Goal: Task Accomplishment & Management: Manage account settings

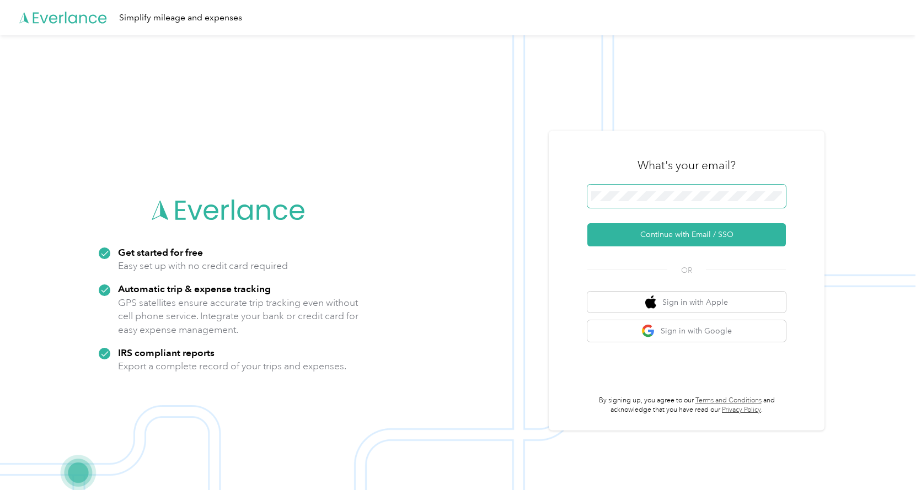
click at [588, 223] on button "Continue with Email / SSO" at bounding box center [687, 234] width 199 height 23
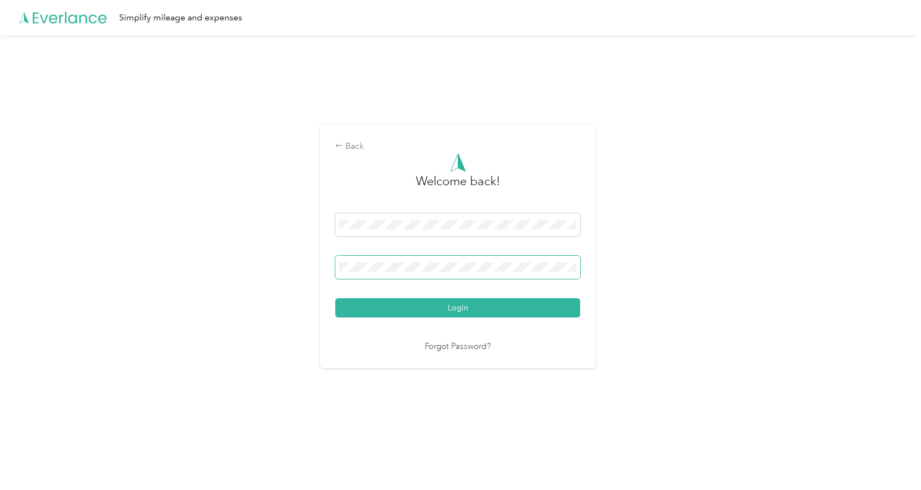
click at [335, 298] on button "Login" at bounding box center [457, 307] width 245 height 19
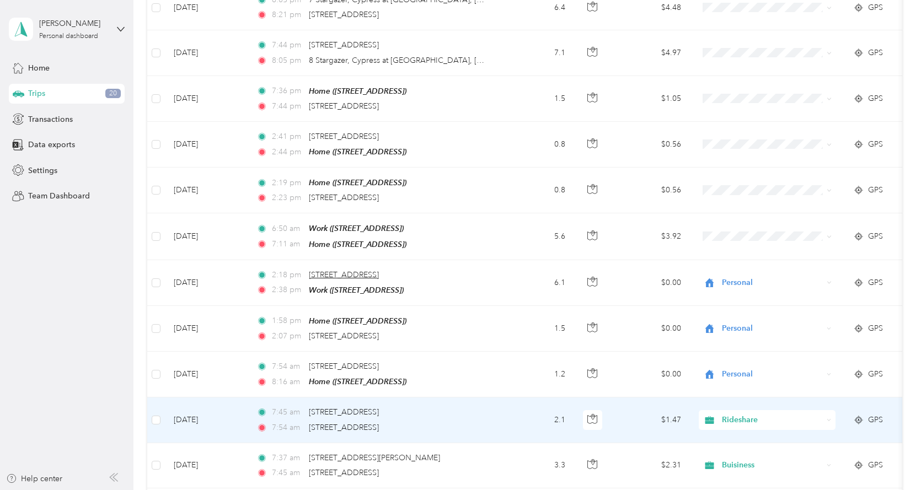
scroll to position [828, 0]
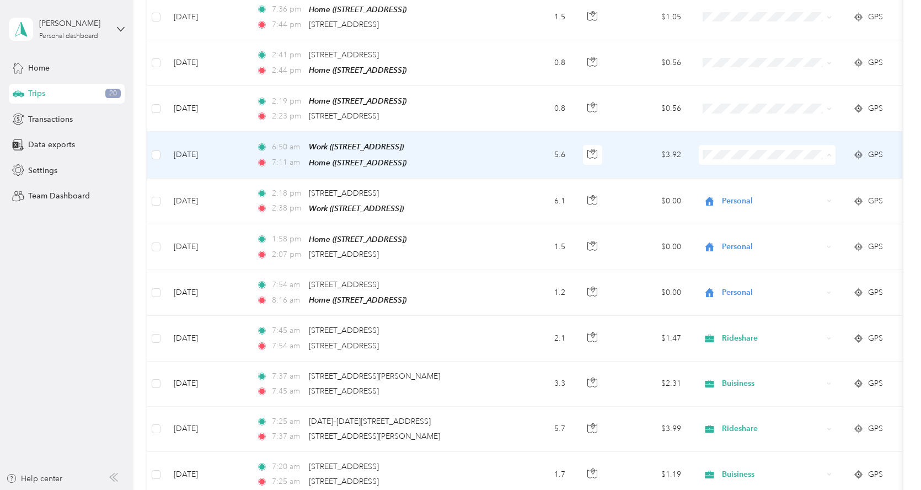
click at [737, 187] on span "Personal" at bounding box center [777, 192] width 102 height 12
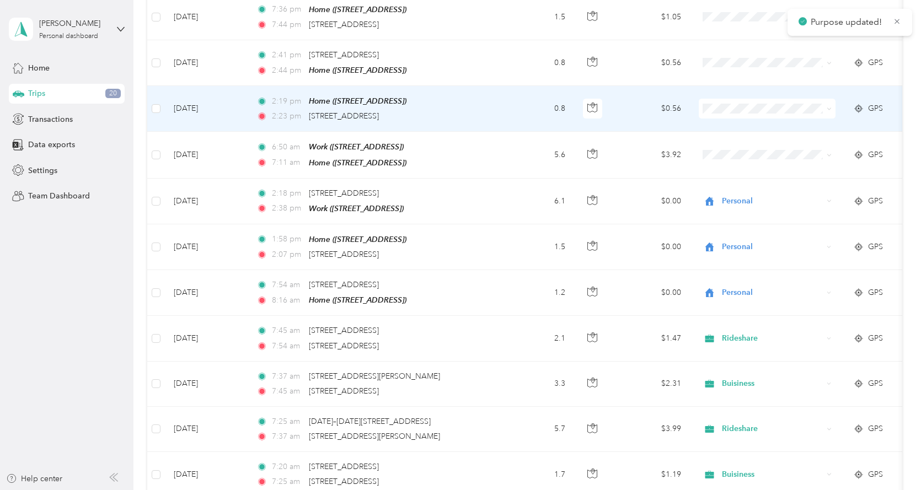
click at [716, 113] on span at bounding box center [767, 109] width 137 height 20
click at [740, 148] on span "Personal" at bounding box center [777, 147] width 102 height 12
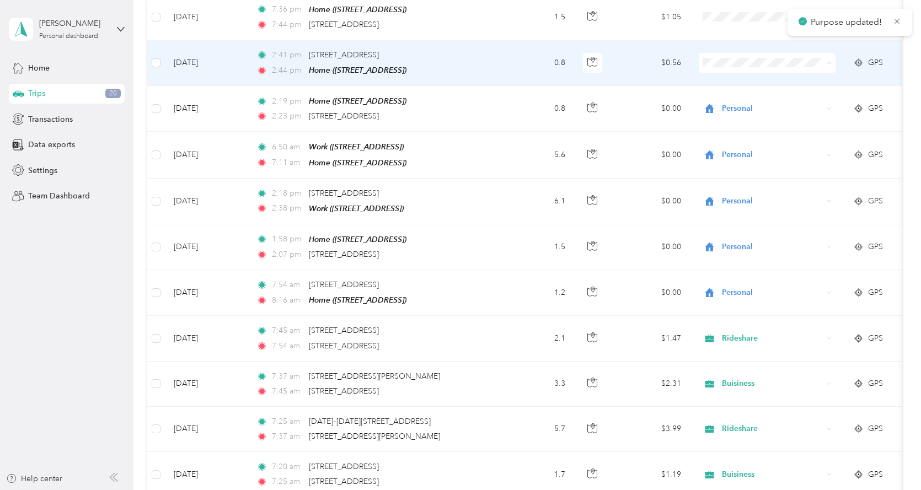
click at [741, 100] on span "Personal" at bounding box center [777, 101] width 102 height 12
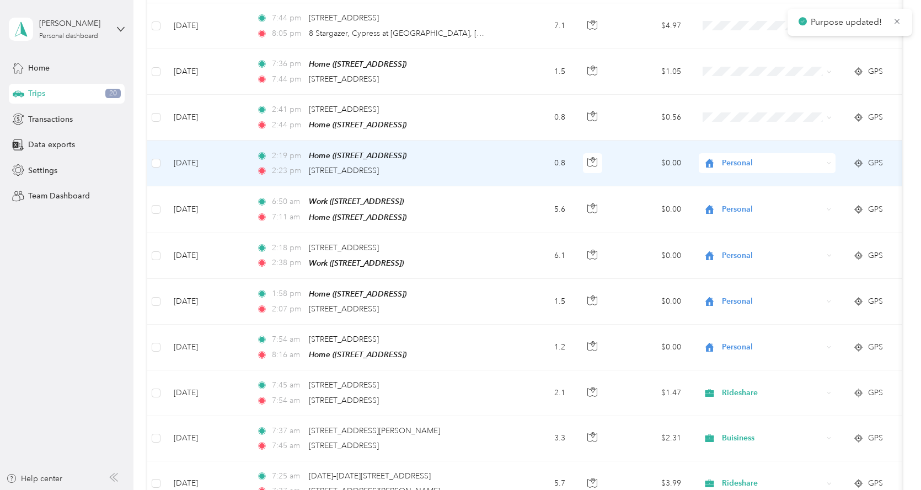
scroll to position [772, 0]
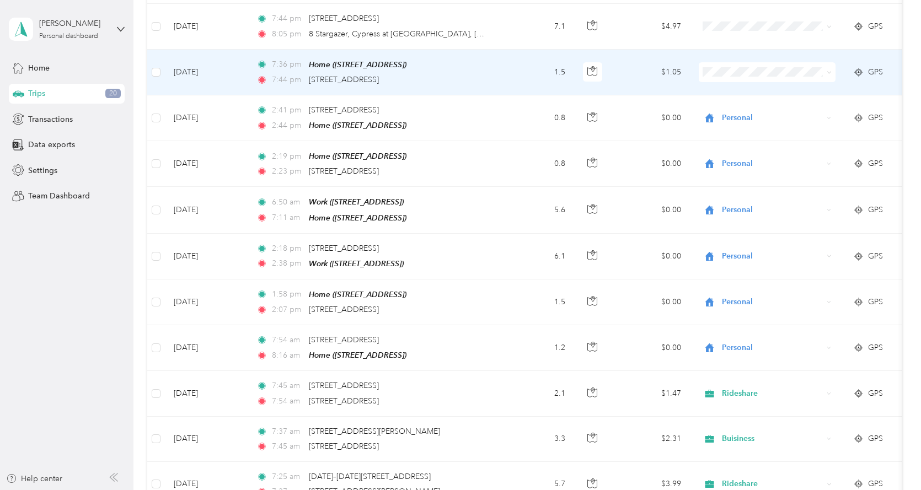
click at [740, 190] on span "Buisiness" at bounding box center [777, 188] width 102 height 12
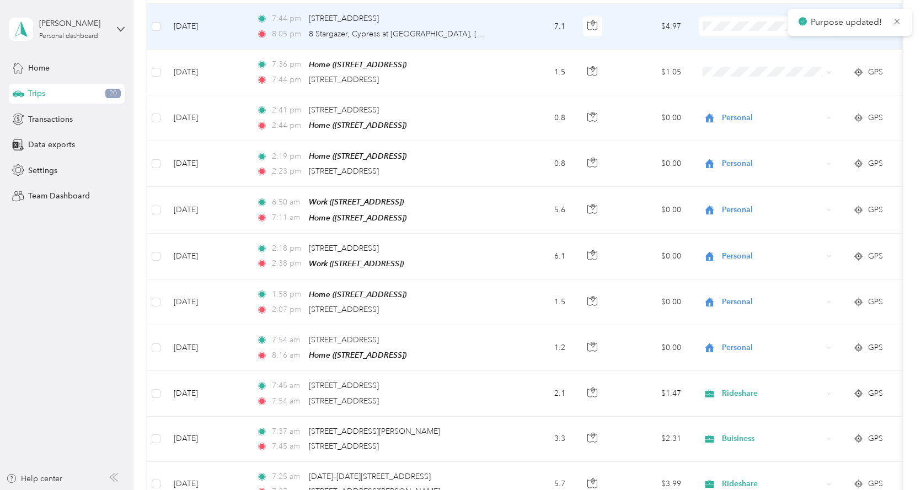
click at [723, 32] on span at bounding box center [767, 27] width 137 height 20
click at [743, 157] on span "Rideshare" at bounding box center [777, 163] width 102 height 12
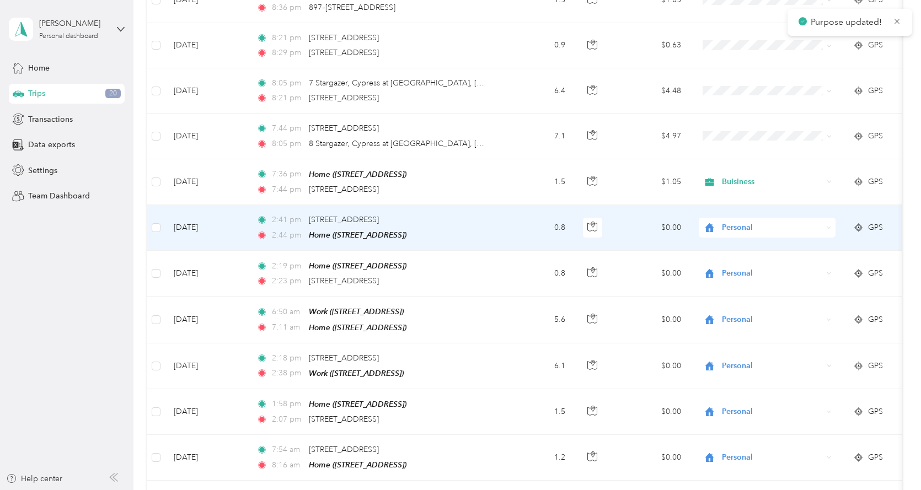
scroll to position [662, 0]
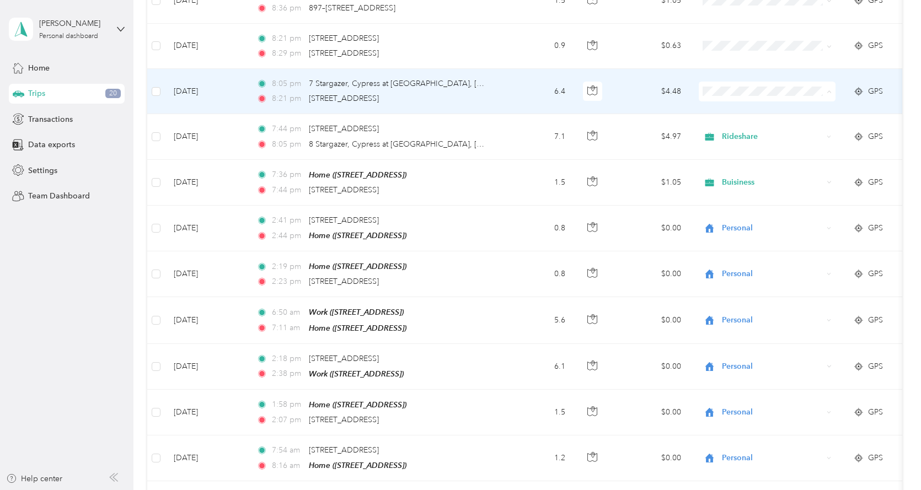
click at [742, 200] on li "Buisiness" at bounding box center [767, 208] width 137 height 19
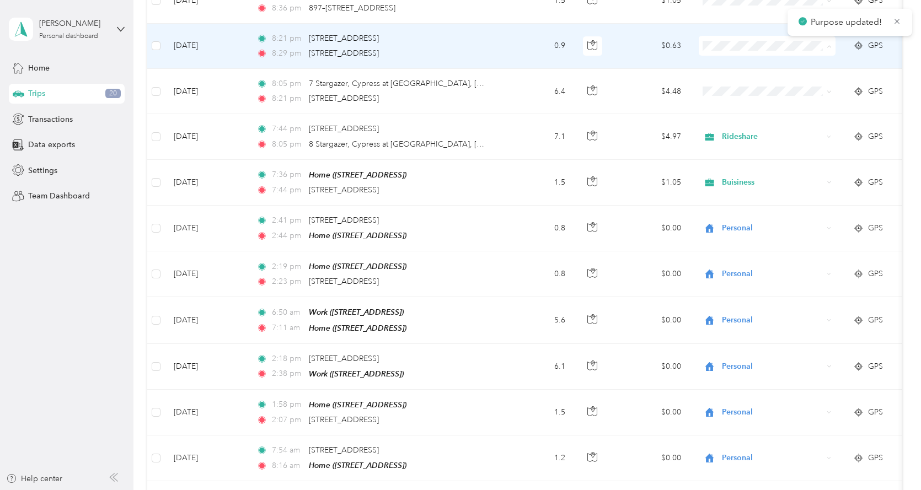
click at [749, 180] on span "Rideshare" at bounding box center [777, 182] width 102 height 12
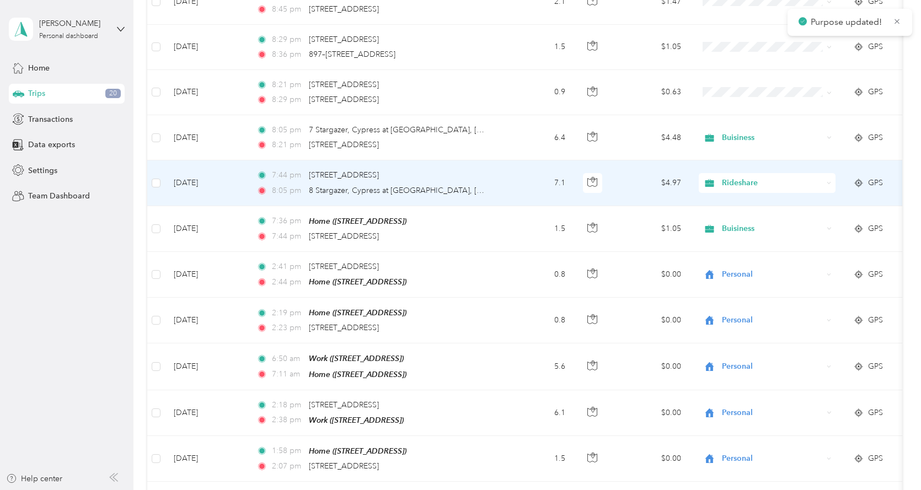
scroll to position [552, 0]
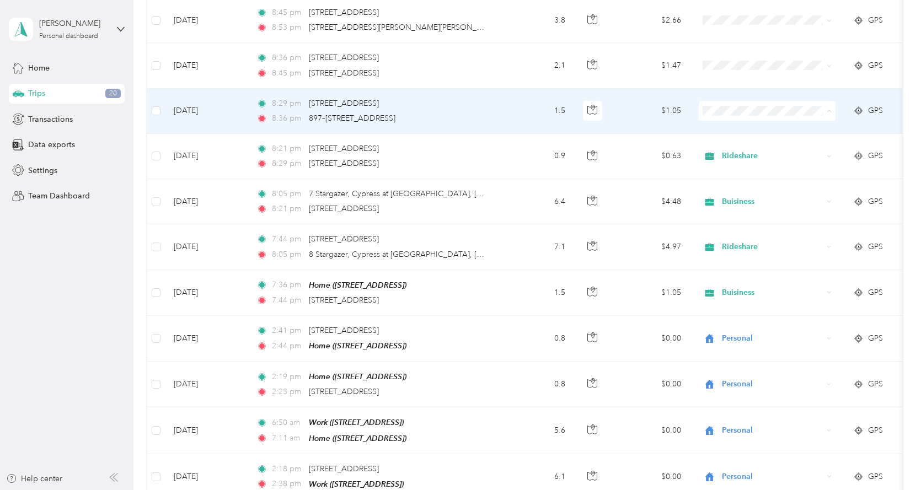
click at [739, 225] on span "Buisiness" at bounding box center [777, 228] width 102 height 12
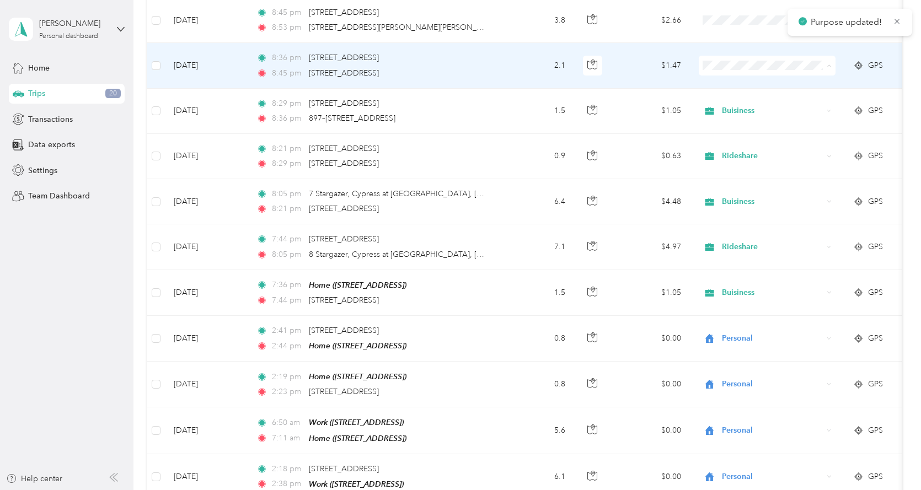
click at [733, 199] on span "Rideshare" at bounding box center [777, 202] width 102 height 12
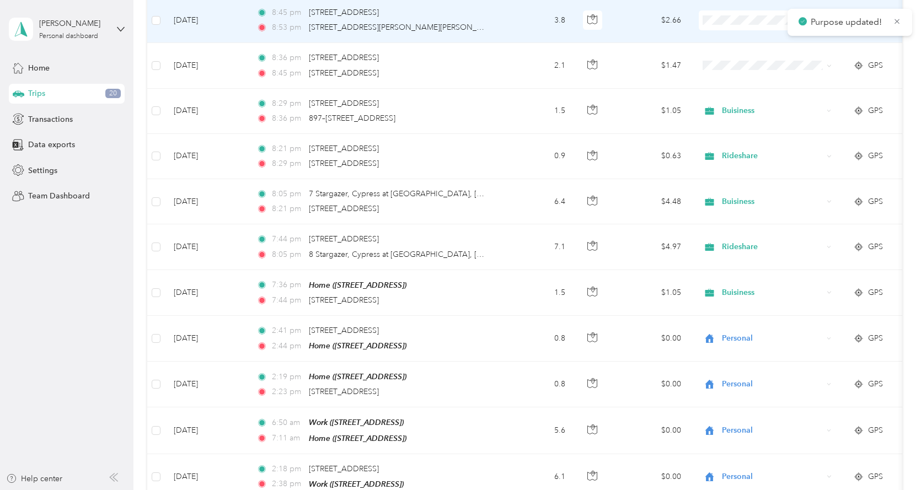
click at [735, 130] on li "Buisiness" at bounding box center [767, 135] width 137 height 19
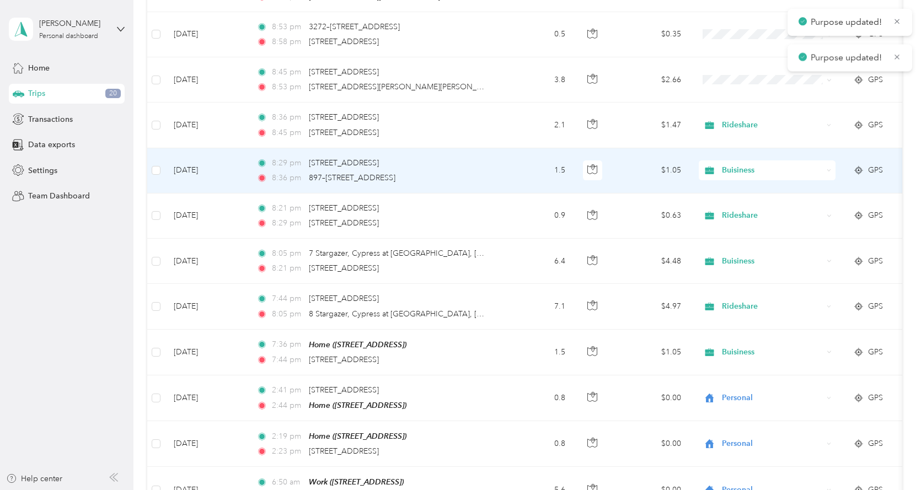
scroll to position [441, 0]
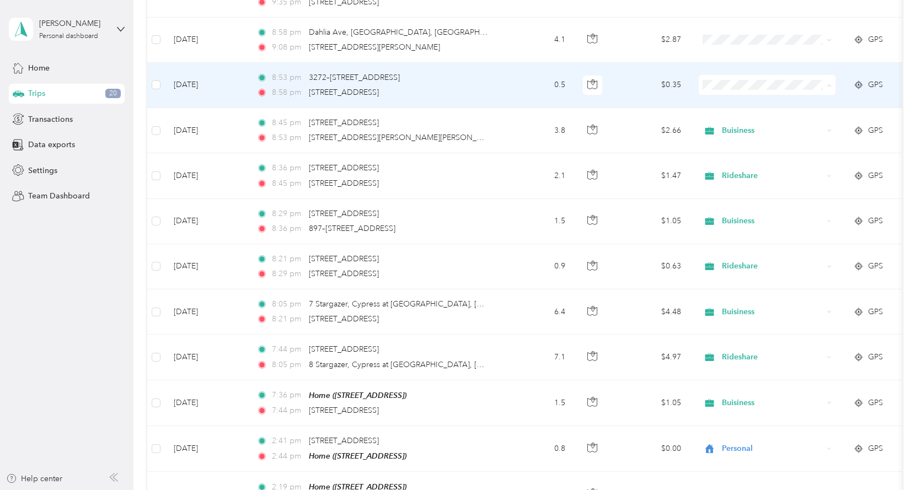
click at [731, 217] on span "Rideshare" at bounding box center [777, 221] width 102 height 12
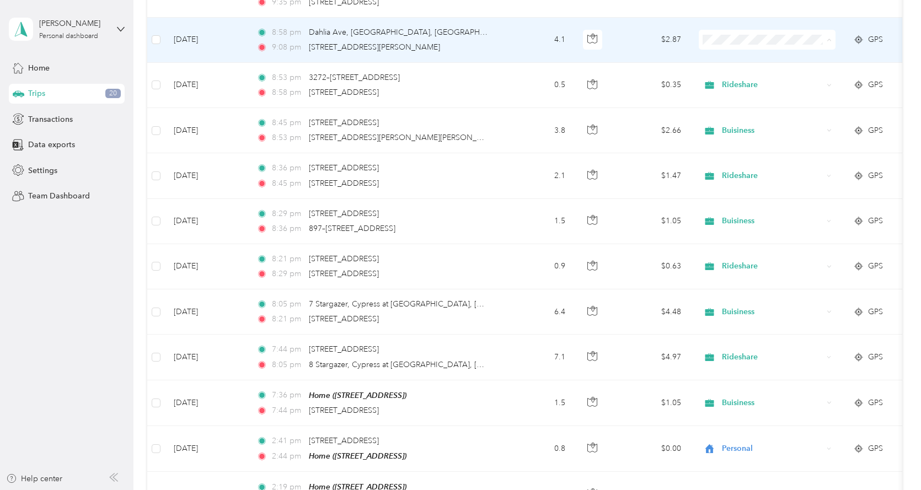
click at [739, 158] on span "Buisiness" at bounding box center [777, 157] width 102 height 12
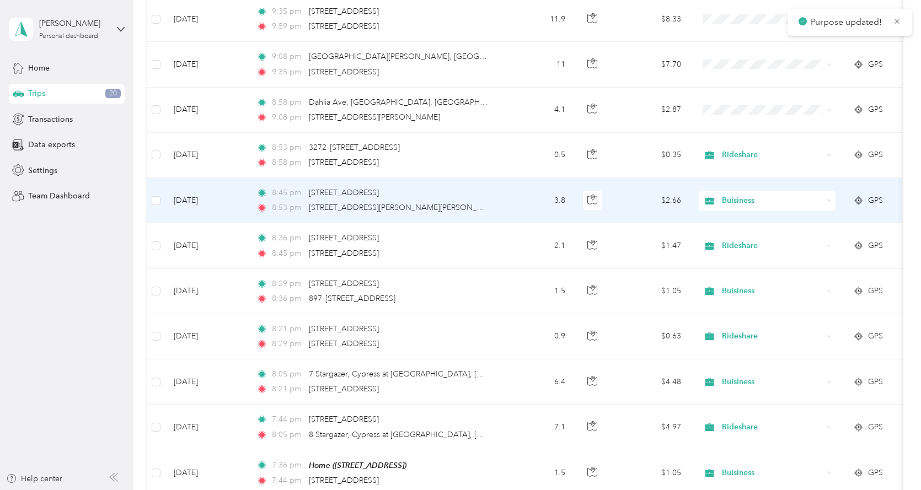
scroll to position [331, 0]
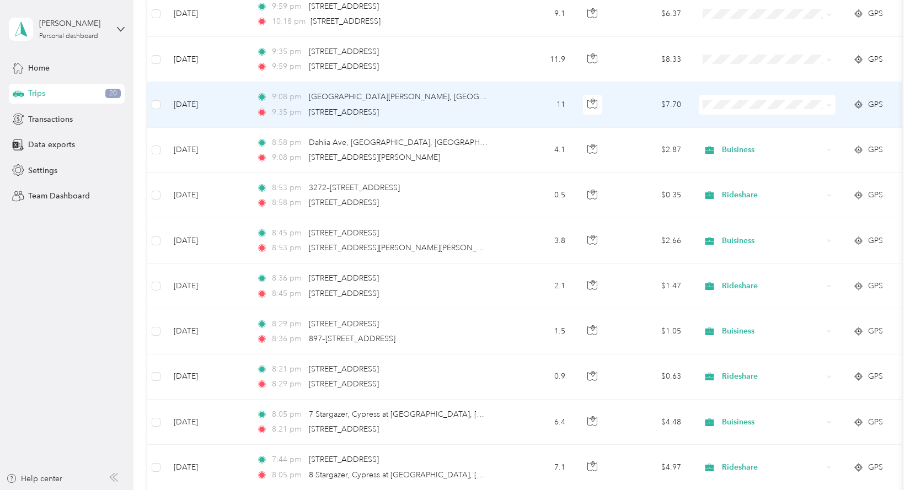
click at [747, 240] on span "Rideshare" at bounding box center [777, 241] width 102 height 12
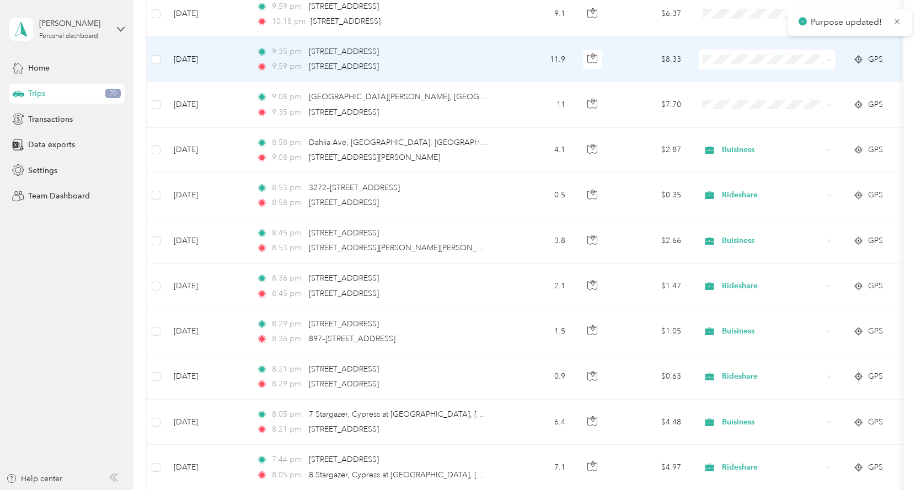
click at [724, 67] on span at bounding box center [767, 60] width 137 height 20
click at [746, 177] on span "Buisiness" at bounding box center [777, 176] width 102 height 12
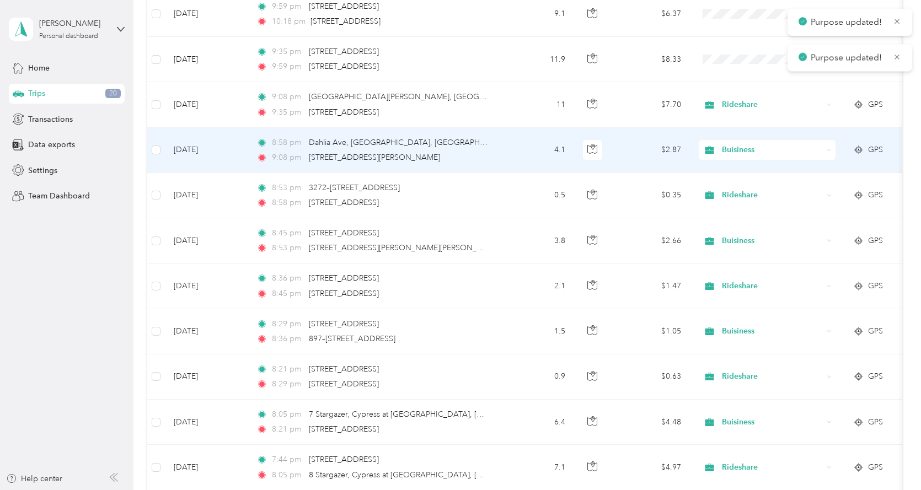
scroll to position [166, 0]
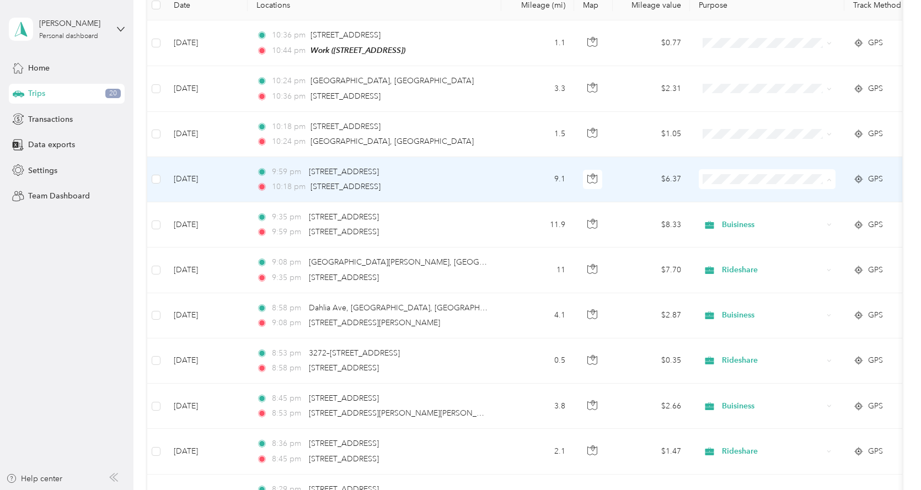
drag, startPoint x: 740, startPoint y: 311, endPoint x: 739, endPoint y: 296, distance: 14.4
click at [740, 310] on span "Rideshare" at bounding box center [777, 315] width 102 height 12
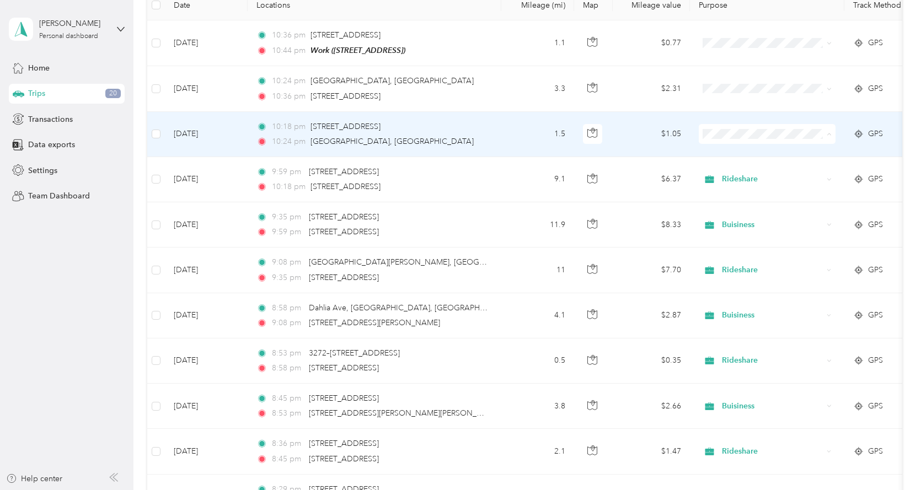
click at [741, 253] on li "Buisiness" at bounding box center [767, 250] width 137 height 19
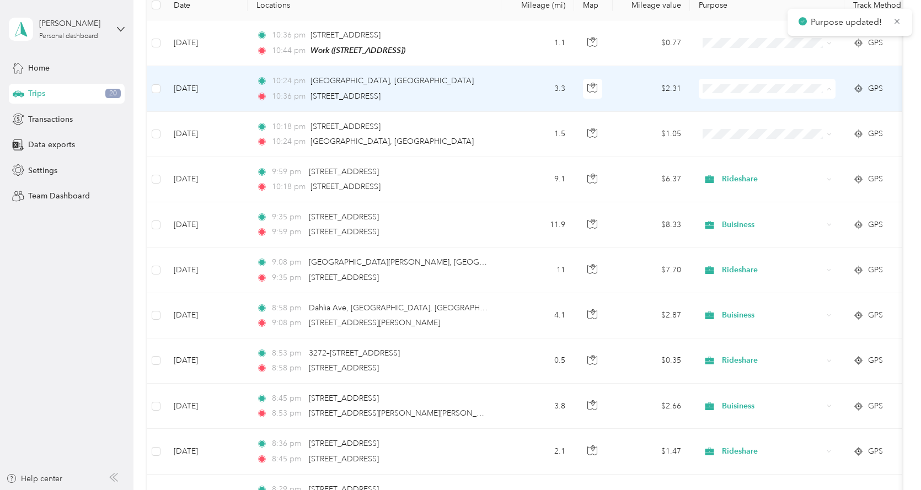
click at [753, 222] on span "Rideshare" at bounding box center [777, 225] width 102 height 12
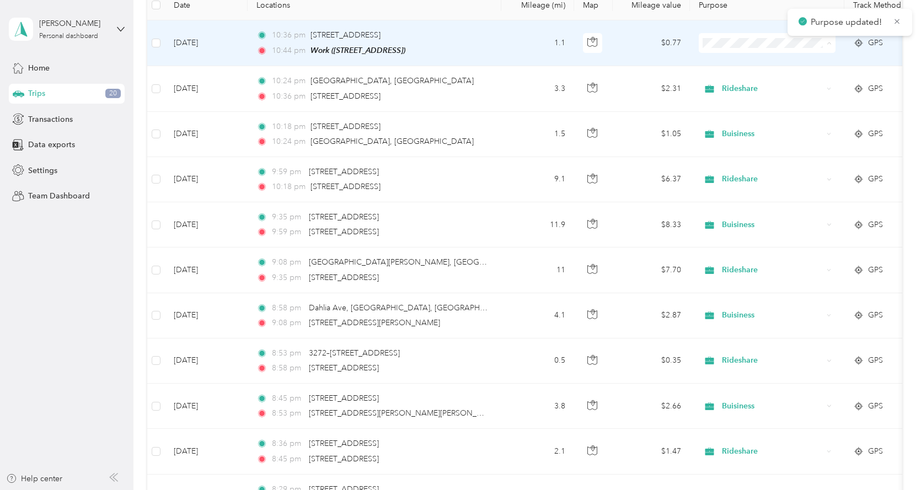
click at [742, 88] on li "Personal" at bounding box center [767, 82] width 137 height 19
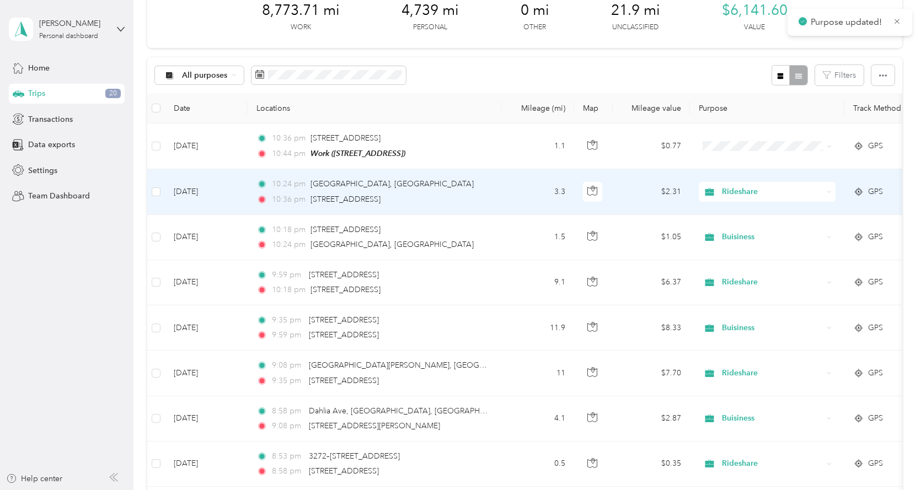
scroll to position [55, 0]
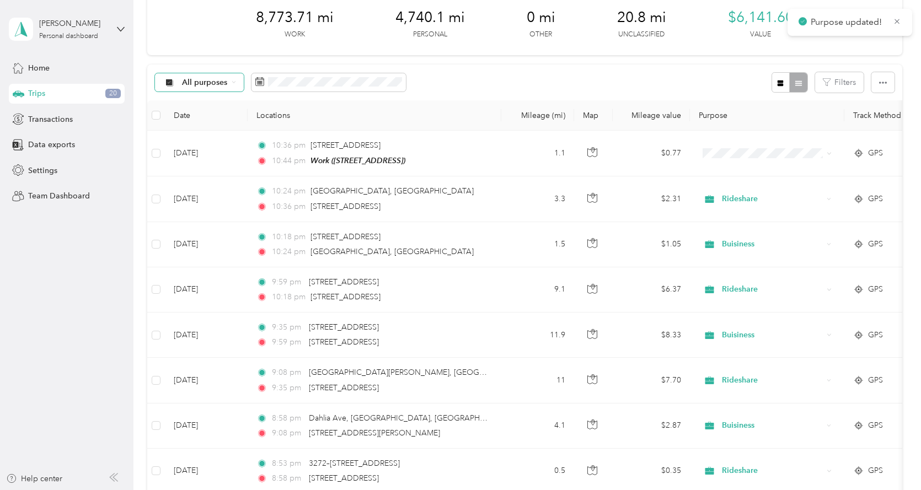
click at [228, 81] on div "All purposes" at bounding box center [199, 82] width 89 height 19
click at [211, 121] on span "Unclassified" at bounding box center [209, 122] width 54 height 12
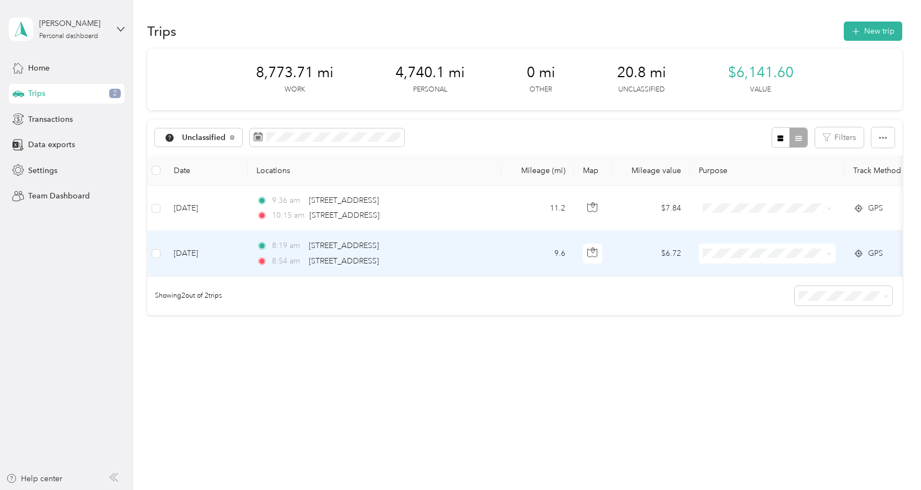
click at [840, 255] on td at bounding box center [767, 253] width 154 height 45
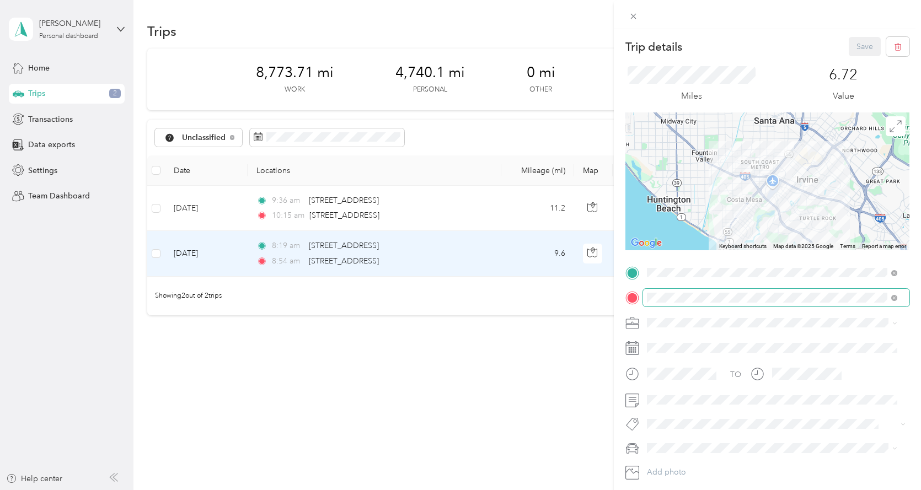
click at [899, 298] on span at bounding box center [776, 298] width 266 height 18
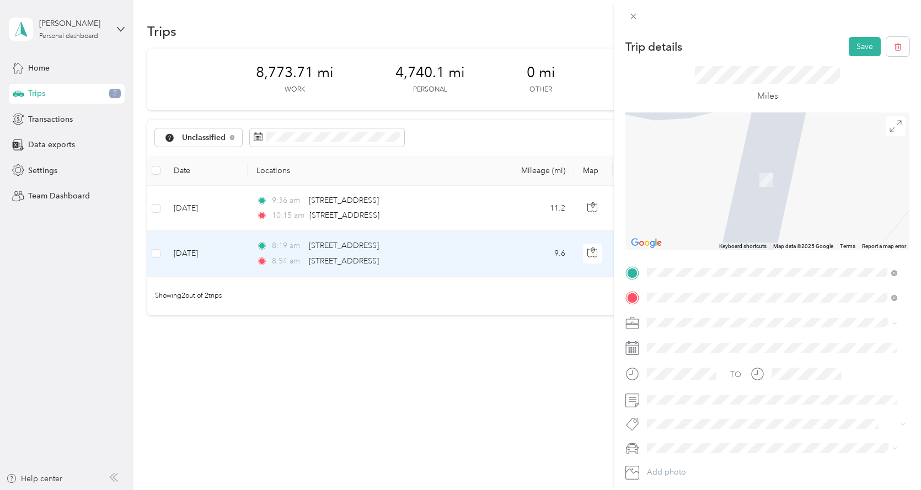
click at [732, 340] on span "[STREET_ADDRESS][PERSON_NAME][US_STATE]" at bounding box center [754, 338] width 172 height 10
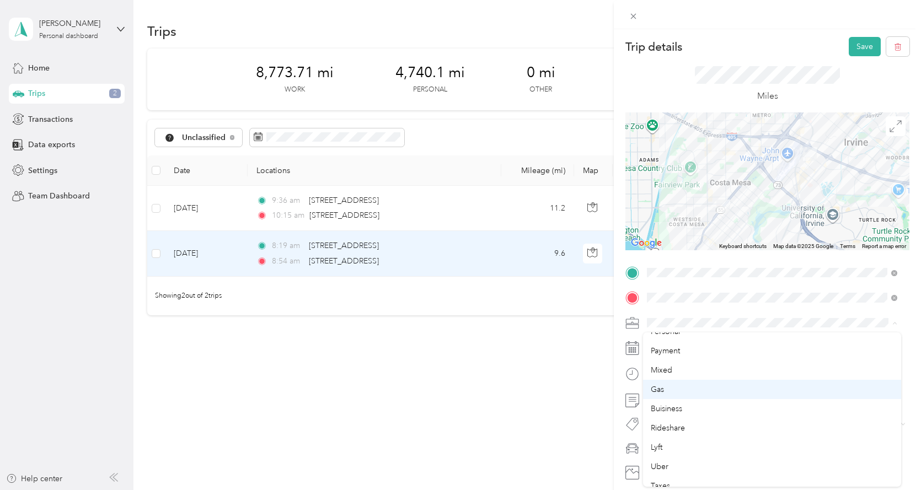
scroll to position [55, 0]
click at [693, 403] on div "Rideshare" at bounding box center [772, 400] width 243 height 12
click at [854, 46] on button "Save" at bounding box center [865, 46] width 32 height 19
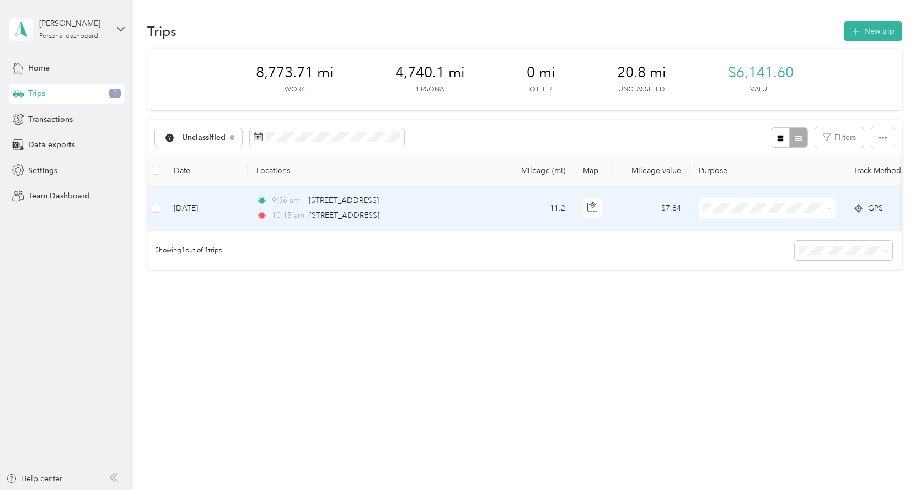
click at [738, 346] on span "Rideshare" at bounding box center [777, 345] width 102 height 12
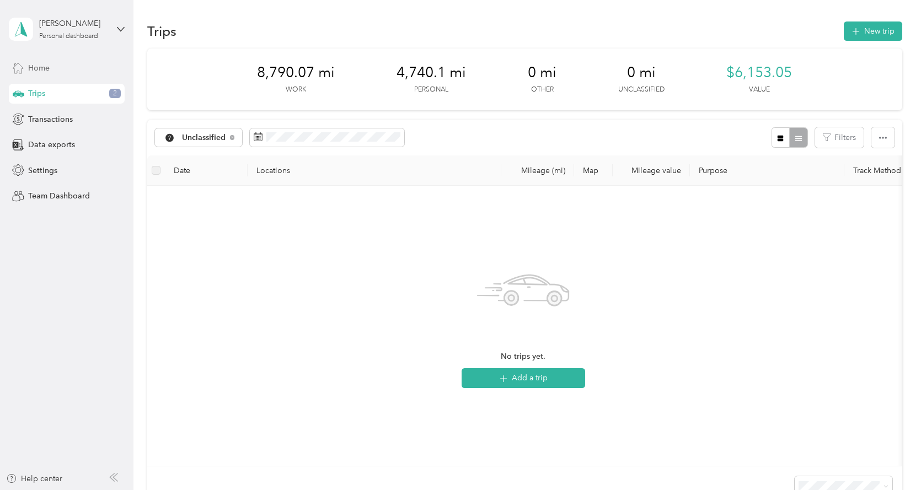
click at [72, 67] on div "Home" at bounding box center [67, 68] width 116 height 20
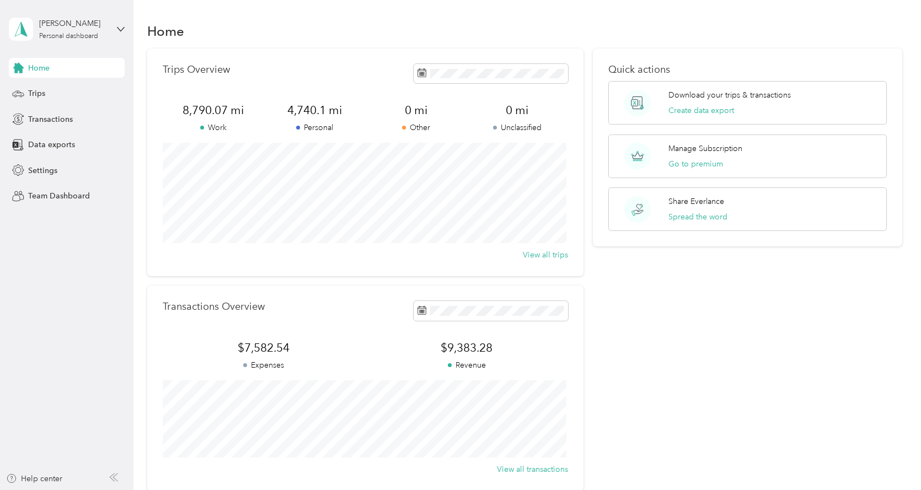
click at [37, 70] on span "Home" at bounding box center [39, 68] width 22 height 12
click at [47, 93] on div "Trips" at bounding box center [67, 94] width 116 height 20
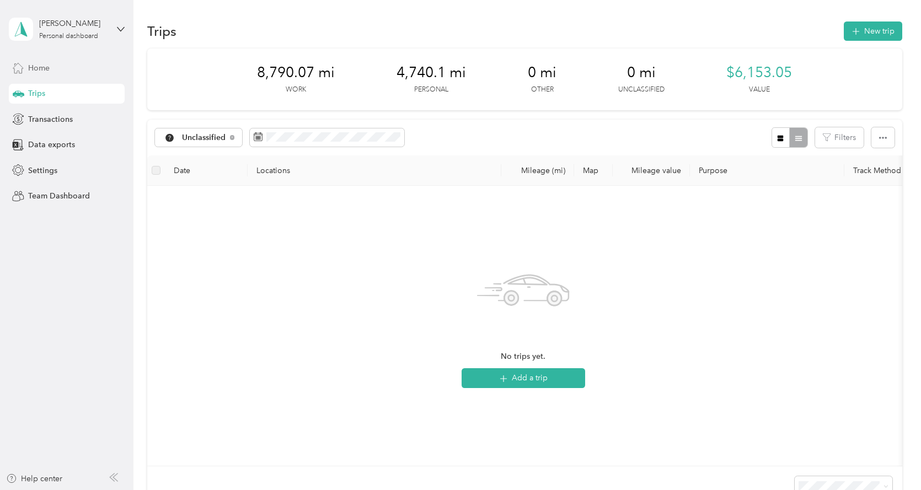
click at [45, 71] on span "Home" at bounding box center [39, 68] width 22 height 12
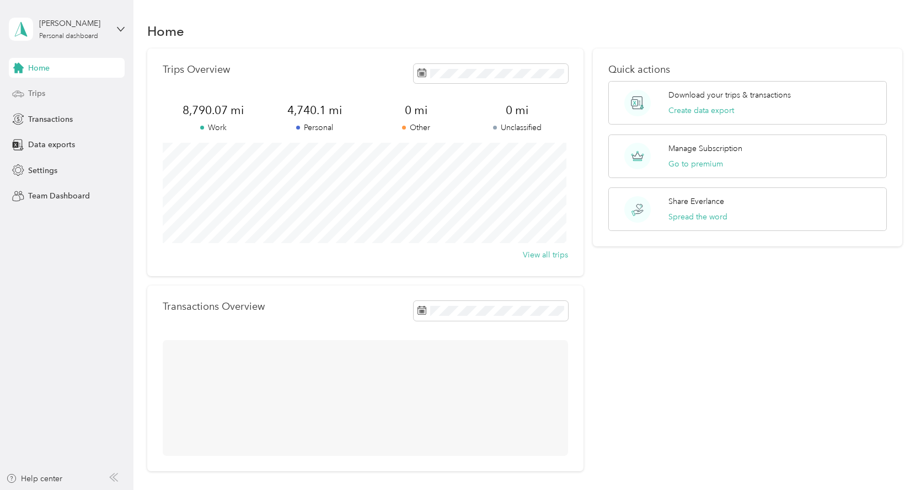
click at [44, 95] on span "Trips" at bounding box center [36, 94] width 17 height 12
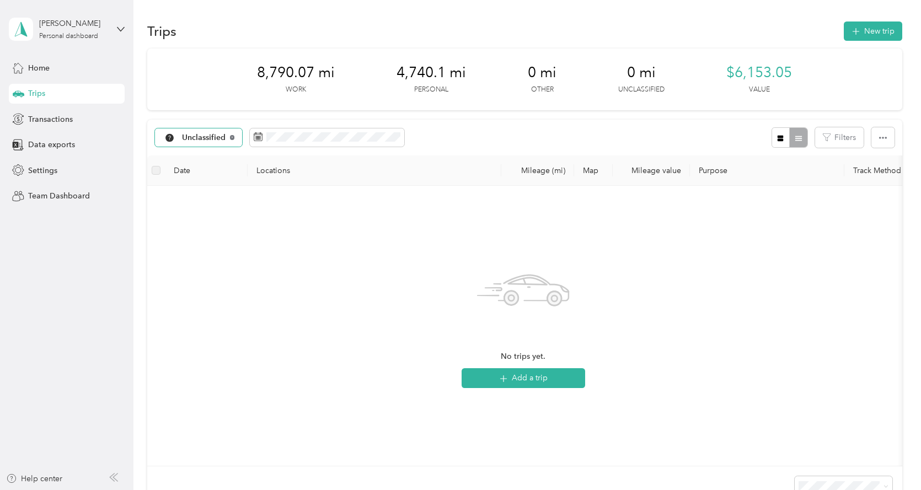
click at [233, 137] on icon at bounding box center [232, 137] width 4 height 4
